Goal: Transaction & Acquisition: Purchase product/service

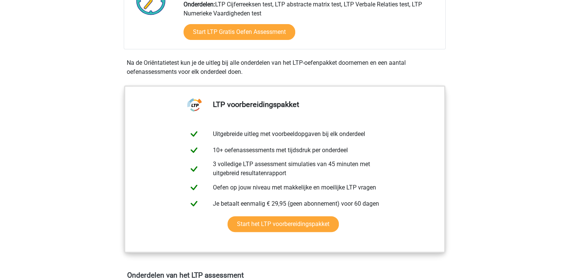
scroll to position [226, 0]
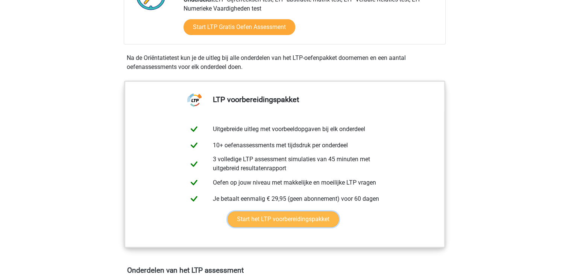
click at [288, 219] on link "Start het LTP voorbereidingspakket" at bounding box center [283, 219] width 111 height 16
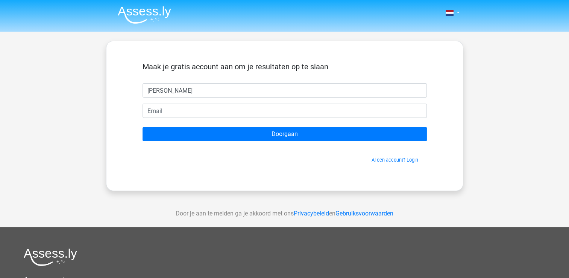
type input "marianne"
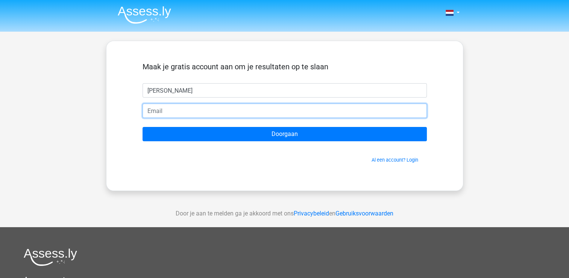
click at [162, 112] on input "email" at bounding box center [285, 110] width 284 height 14
type input "mariannevelders60@gmail.com"
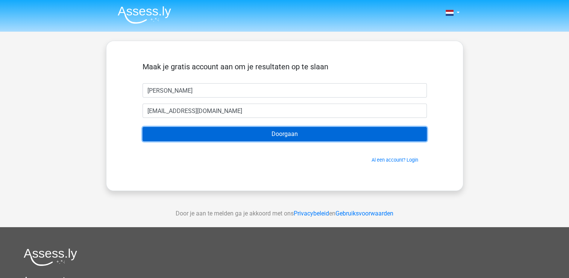
click at [278, 137] on input "Doorgaan" at bounding box center [285, 134] width 284 height 14
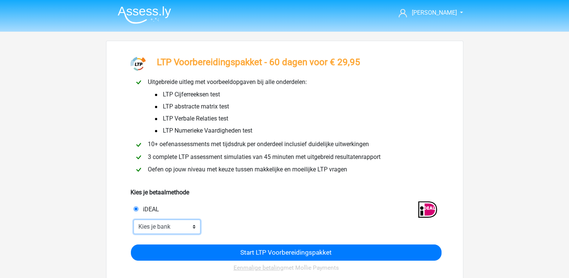
click at [193, 227] on select "Kies je bank ABN AMRO ING Rabobank ASN Bank bunq Knab N26 NN Regiobank Revolut …" at bounding box center [167, 226] width 67 height 14
select select "ideal_[SWIFT_CODE]"
click at [134, 220] on select "Kies je bank ABN AMRO ING Rabobank ASN Bank bunq Knab N26 NN Regiobank Revolut …" at bounding box center [167, 226] width 67 height 14
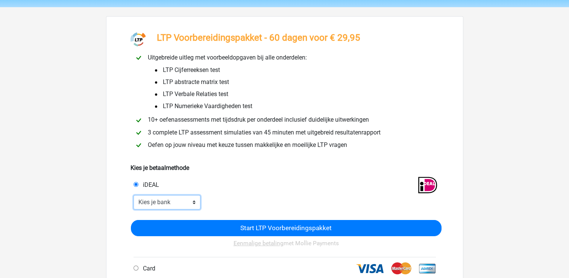
scroll to position [38, 0]
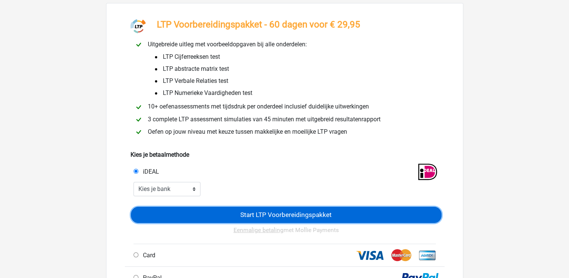
click at [284, 216] on input "Start LTP Voorbereidingspakket" at bounding box center [286, 215] width 311 height 16
